Goal: Register for event/course

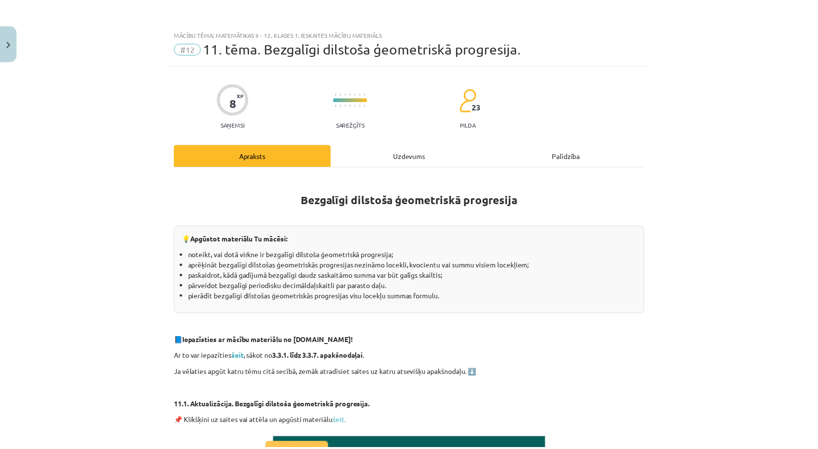
scroll to position [1596, 0]
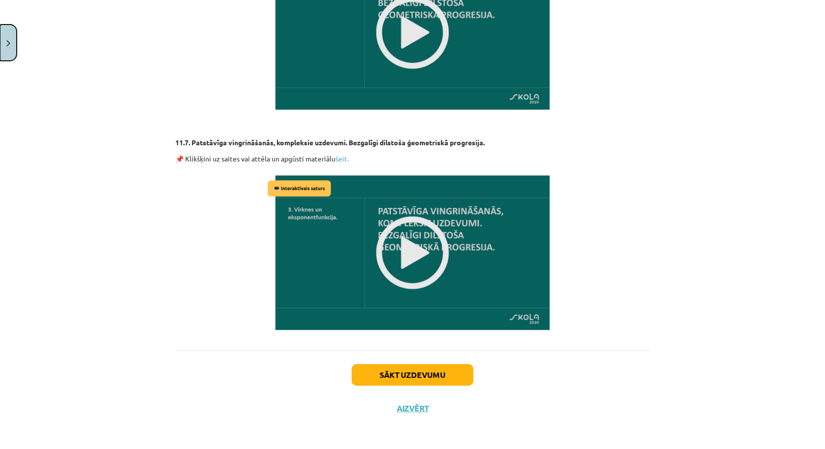
click at [12, 40] on button "Close" at bounding box center [8, 43] width 17 height 36
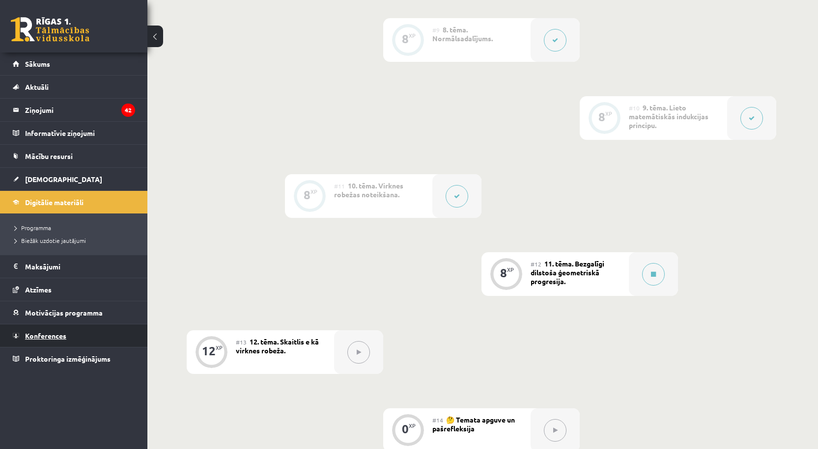
click at [41, 328] on link "Konferences" at bounding box center [74, 336] width 122 height 23
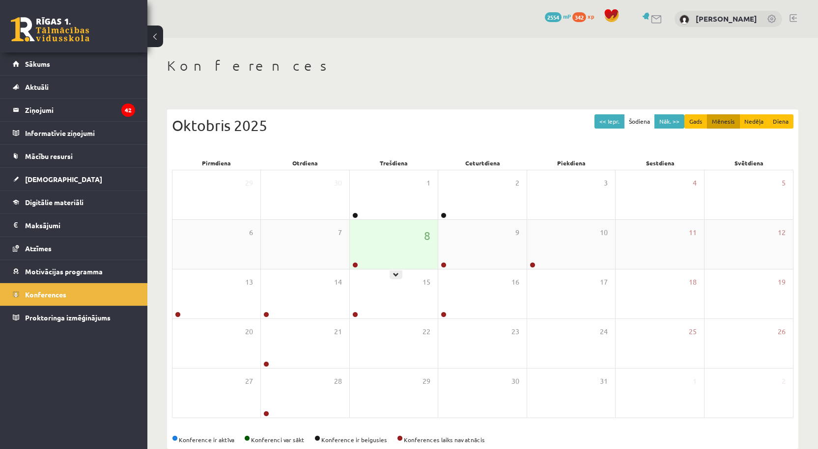
click at [381, 226] on div "8" at bounding box center [394, 244] width 88 height 49
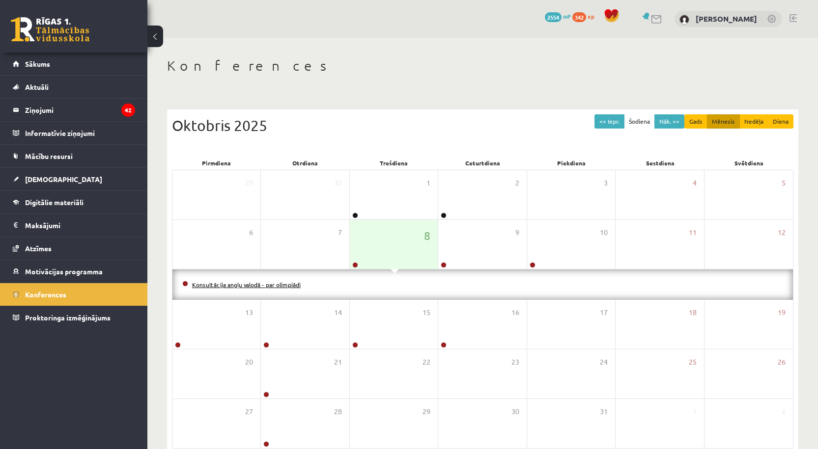
click at [286, 284] on link "Konsultācija angļu valodā - par olimpiādi" at bounding box center [246, 285] width 109 height 8
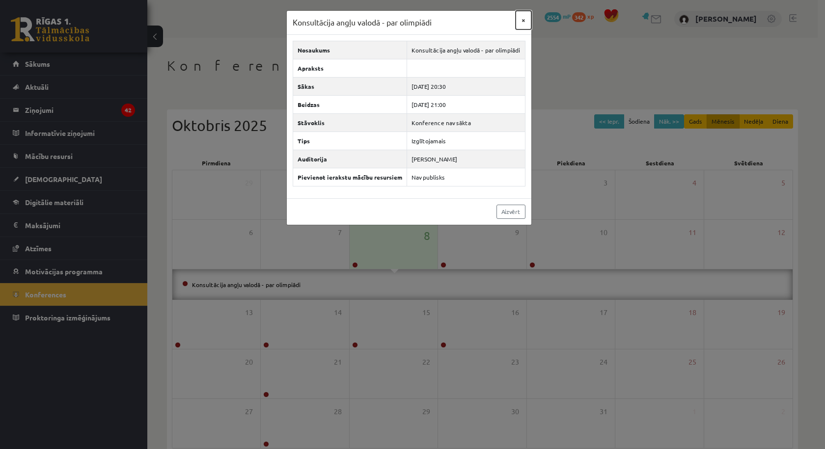
click at [527, 18] on button "×" at bounding box center [524, 20] width 16 height 19
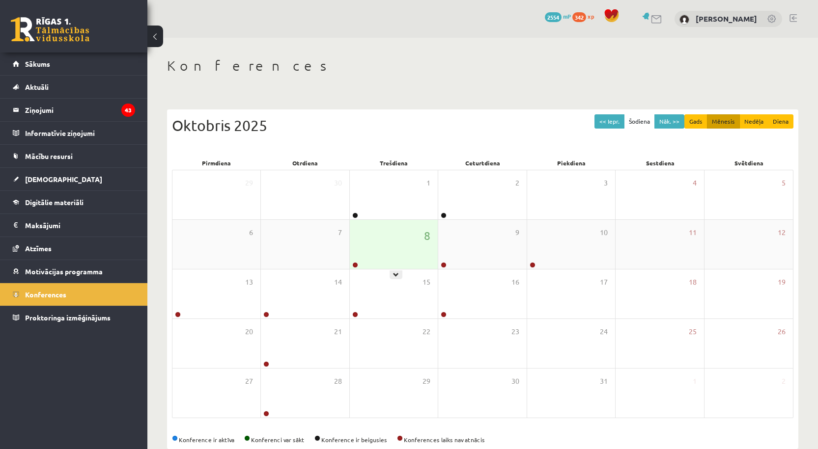
drag, startPoint x: 397, startPoint y: 241, endPoint x: 399, endPoint y: 234, distance: 7.6
click at [398, 238] on div "8" at bounding box center [394, 244] width 88 height 49
click at [386, 213] on div "1" at bounding box center [394, 194] width 88 height 49
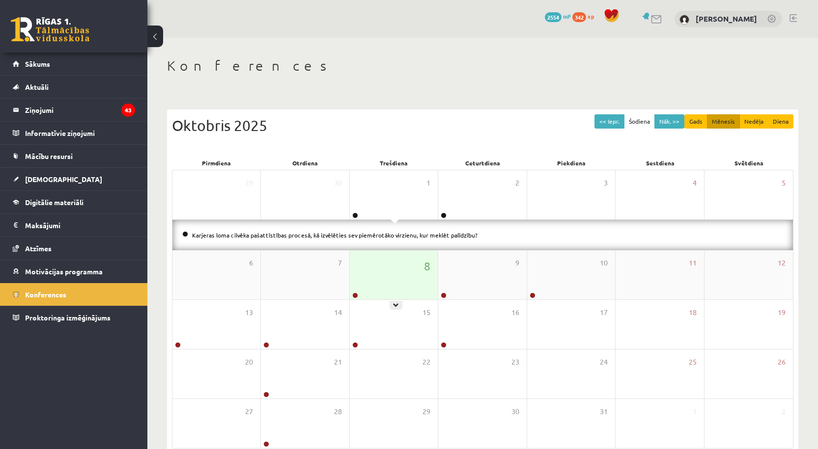
click at [390, 286] on div "8" at bounding box center [394, 274] width 88 height 49
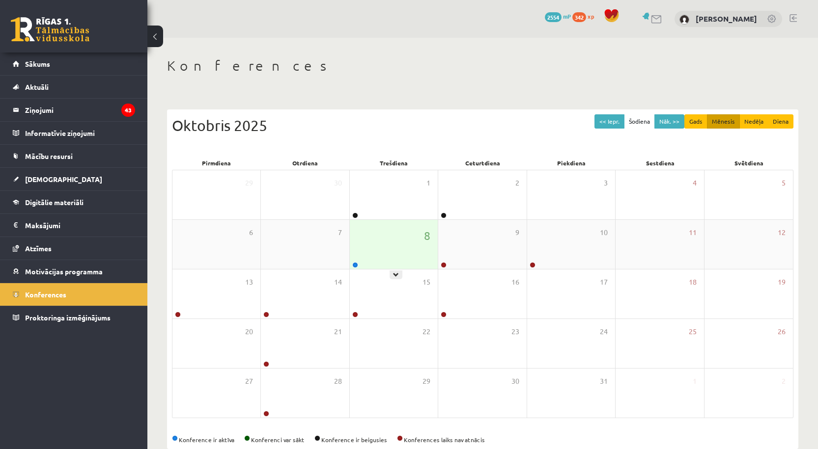
click at [365, 233] on div "8" at bounding box center [394, 244] width 88 height 49
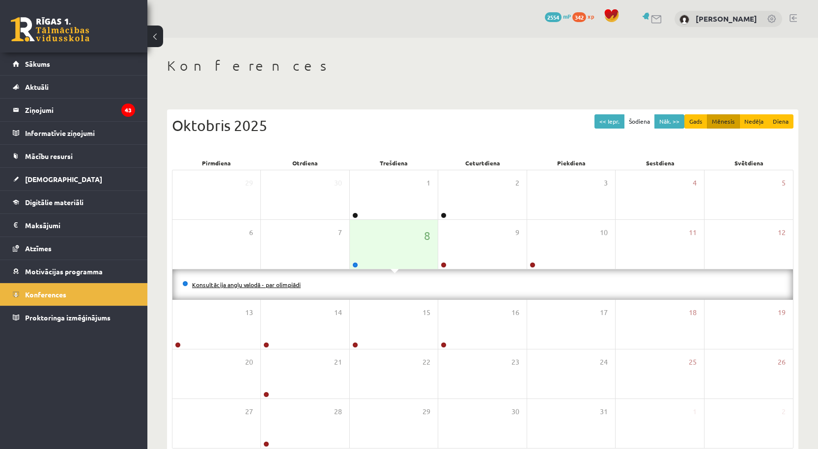
click at [234, 282] on link "Konsultācija angļu valodā - par olimpiādi" at bounding box center [246, 285] width 109 height 8
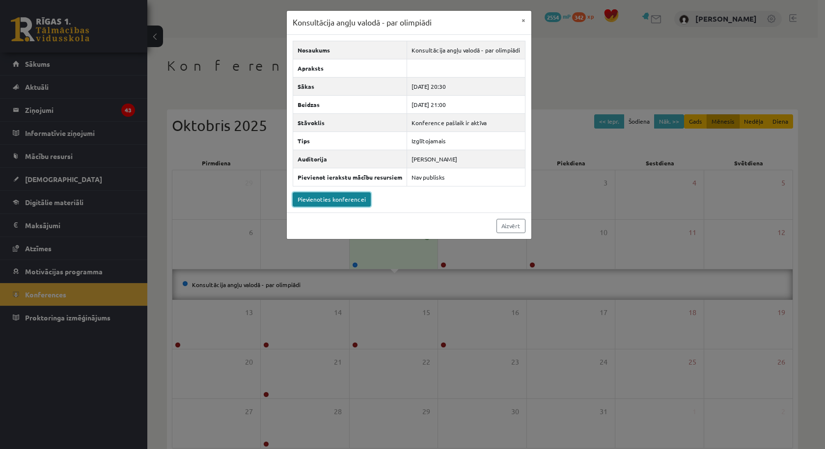
click at [320, 199] on link "Pievienoties konferencei" at bounding box center [332, 200] width 78 height 14
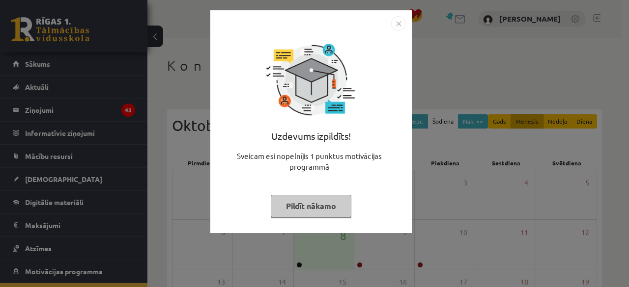
click at [318, 208] on button "Pildīt nākamo" at bounding box center [311, 206] width 81 height 23
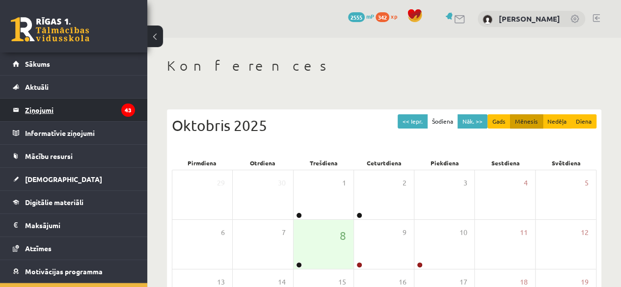
click at [121, 106] on icon "43" at bounding box center [128, 110] width 14 height 13
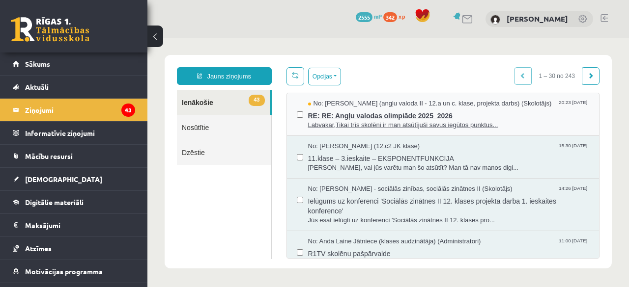
click at [446, 123] on span "Labvakar,Tikai trīs skolēni ir man atsūtījuši savus iegūtos punktus..." at bounding box center [448, 125] width 281 height 9
